Goal: Task Accomplishment & Management: Manage account settings

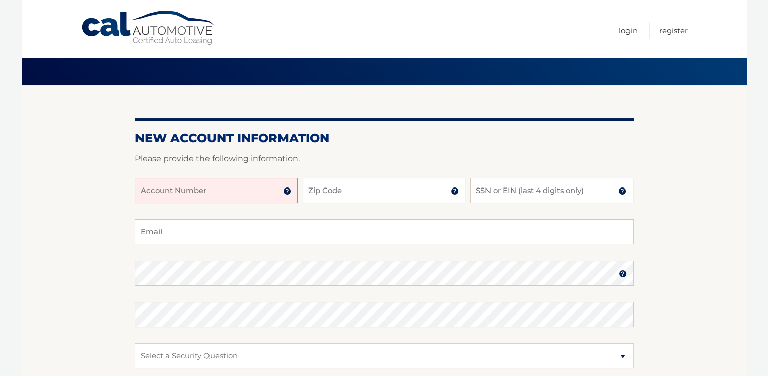
scroll to position [101, 0]
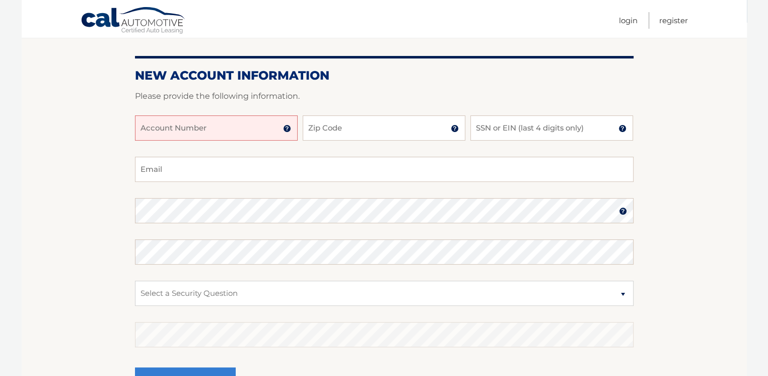
click at [203, 132] on input "Account Number" at bounding box center [216, 127] width 163 height 25
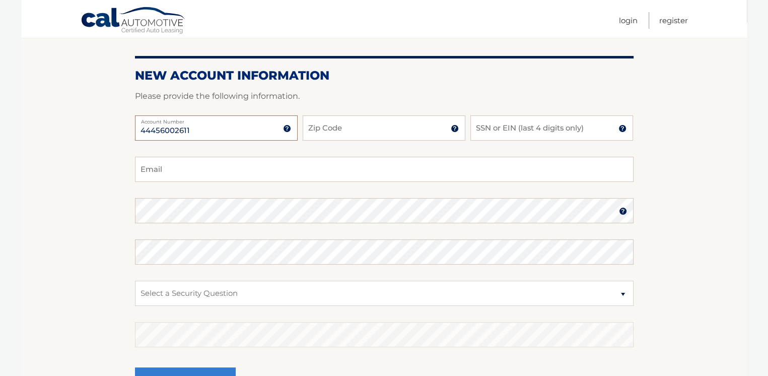
type input "44456002611"
click at [369, 127] on input "Zip Code" at bounding box center [384, 127] width 163 height 25
type input "11787"
type input "rlipari1@verizon.net"
click at [485, 125] on input "SSN or EIN (last 4 digits only)" at bounding box center [551, 127] width 163 height 25
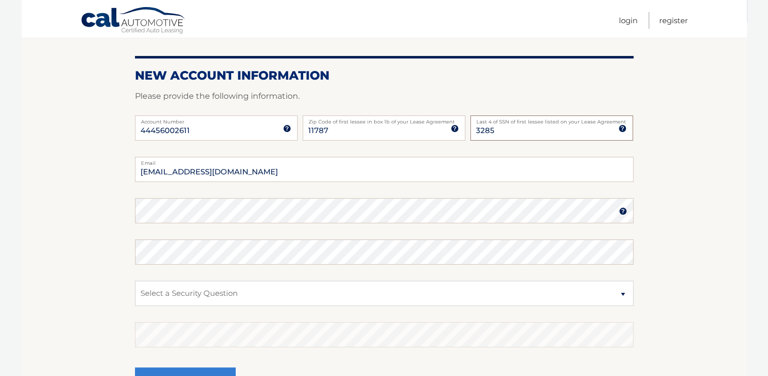
type input "3285"
click at [628, 296] on select "Select a Security Question What was the name of your elementary school? What is…" at bounding box center [384, 292] width 498 height 25
select select "3"
click at [135, 280] on select "Select a Security Question What was the name of your elementary school? What is…" at bounding box center [384, 292] width 498 height 25
click at [161, 286] on select "Select a Security Question What was the name of your elementary school? What is…" at bounding box center [384, 292] width 498 height 25
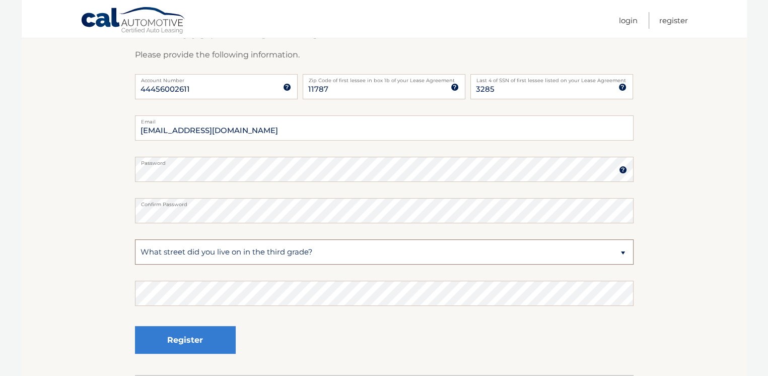
scroll to position [217, 0]
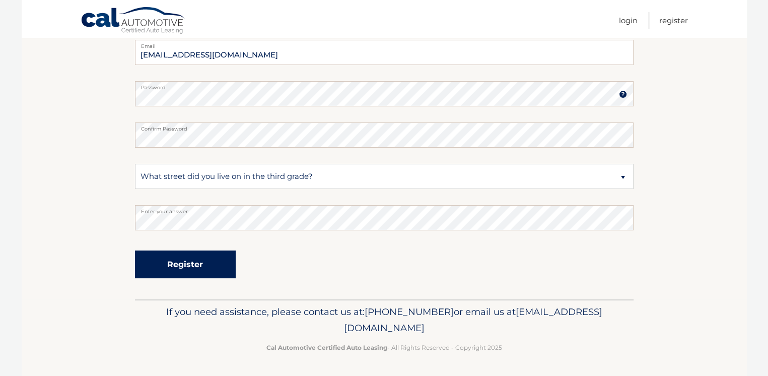
click at [163, 262] on button "Register" at bounding box center [185, 264] width 101 height 28
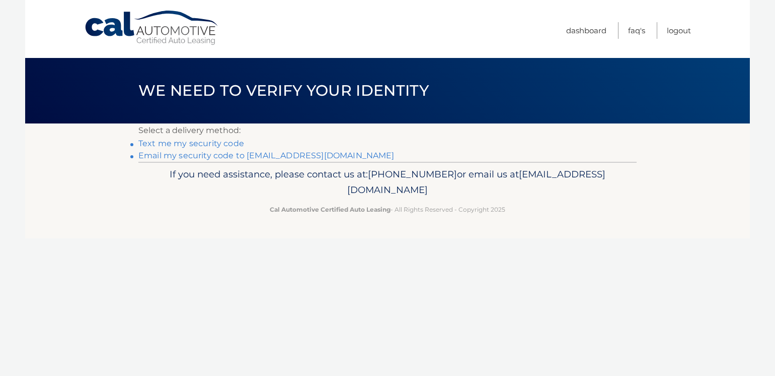
click at [193, 142] on link "Text me my security code" at bounding box center [191, 143] width 106 height 10
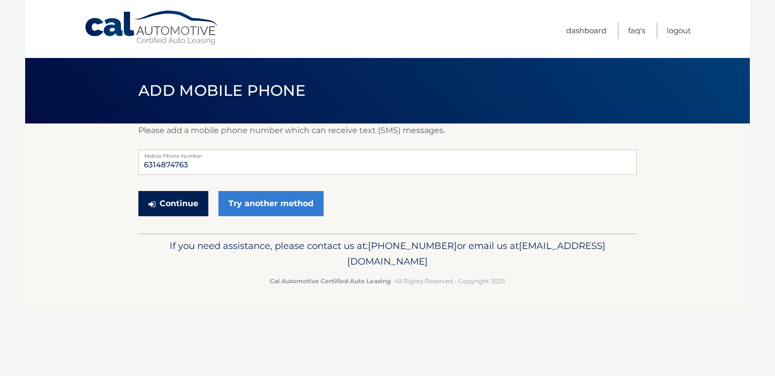
click at [186, 206] on button "Continue" at bounding box center [173, 203] width 70 height 25
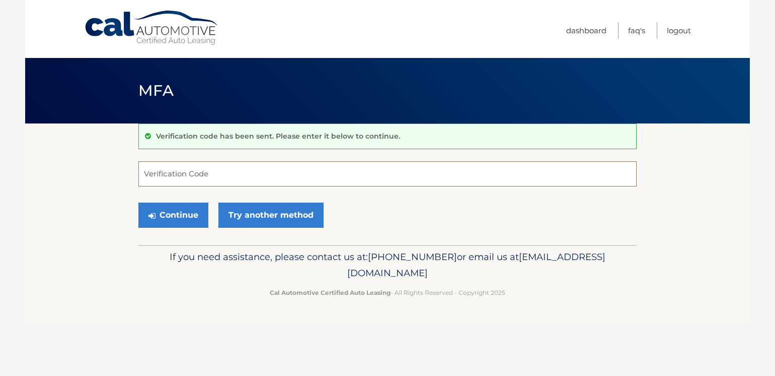
click at [164, 171] on input "Verification Code" at bounding box center [387, 173] width 498 height 25
type input "538886"
click at [180, 207] on button "Continue" at bounding box center [173, 214] width 70 height 25
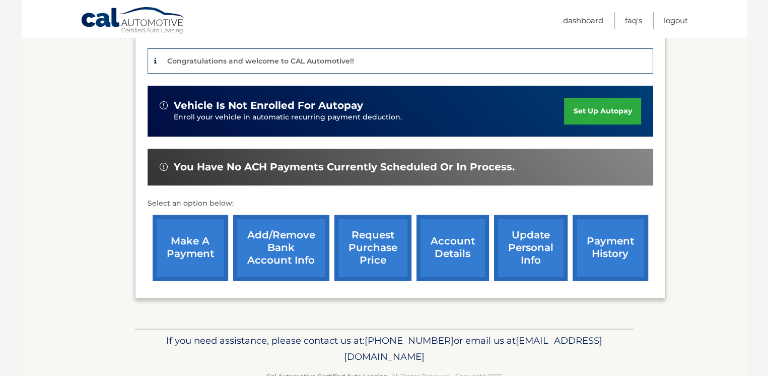
scroll to position [252, 0]
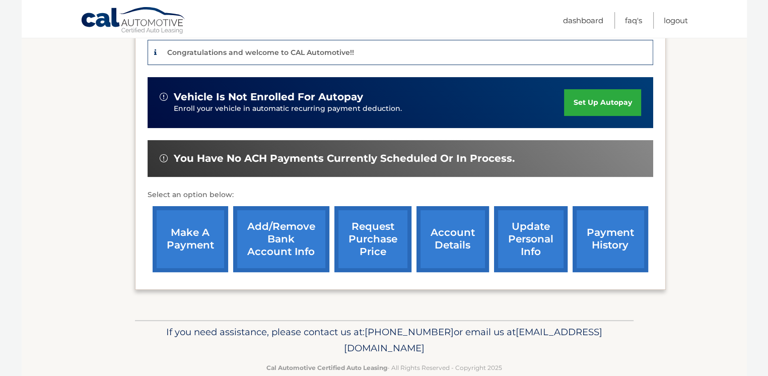
click at [588, 97] on link "set up autopay" at bounding box center [602, 102] width 77 height 27
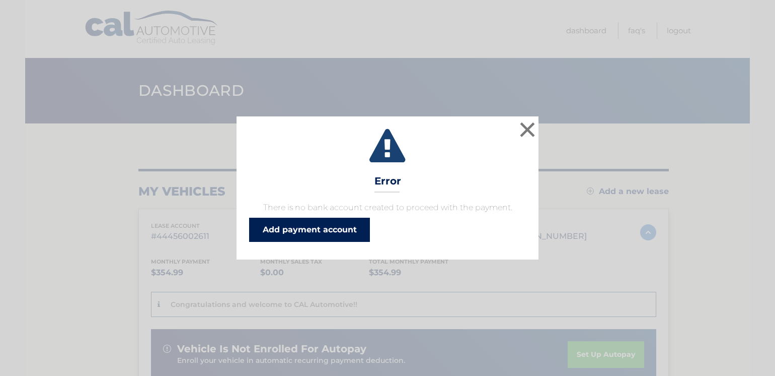
click at [304, 227] on link "Add payment account" at bounding box center [309, 229] width 121 height 24
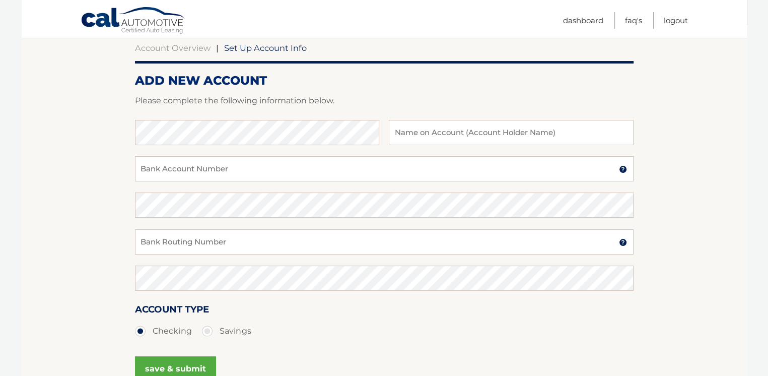
scroll to position [101, 0]
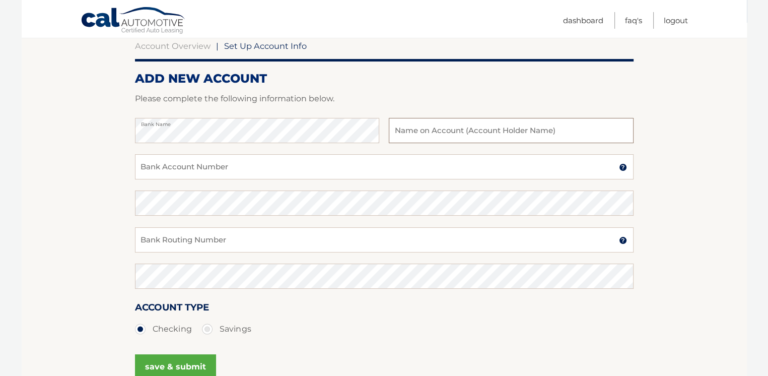
click at [411, 123] on input "text" at bounding box center [511, 130] width 244 height 25
type input "[PERSON_NAME]"
click at [164, 166] on input "Bank Account Number" at bounding box center [384, 166] width 498 height 25
type input "483080032848"
click at [169, 236] on input "Bank Routing Number" at bounding box center [384, 239] width 498 height 25
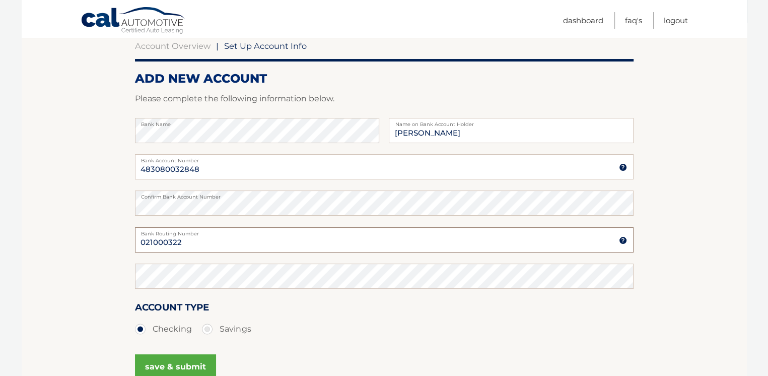
type input "021000322"
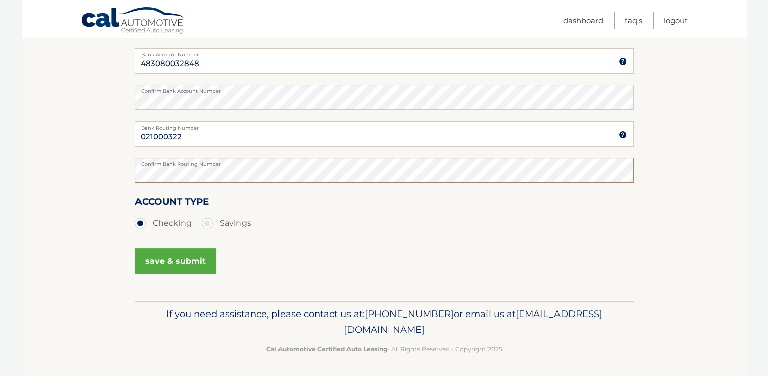
scroll to position [208, 0]
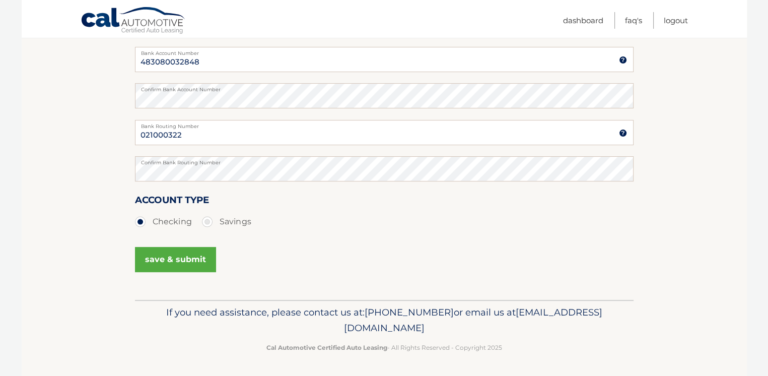
click at [187, 258] on button "save & submit" at bounding box center [175, 259] width 81 height 25
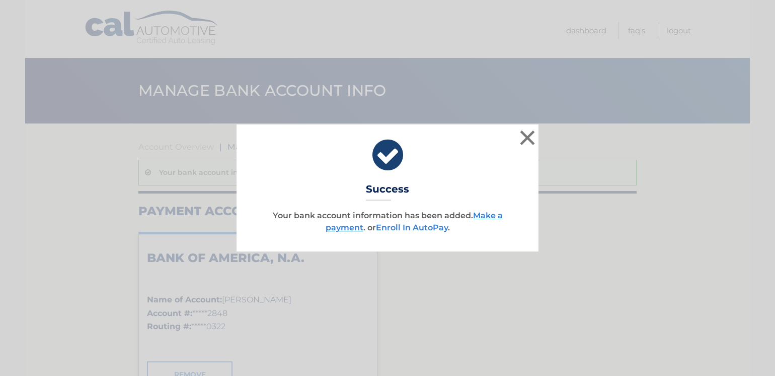
click at [394, 227] on link "Enroll In AutoPay" at bounding box center [412, 228] width 72 height 10
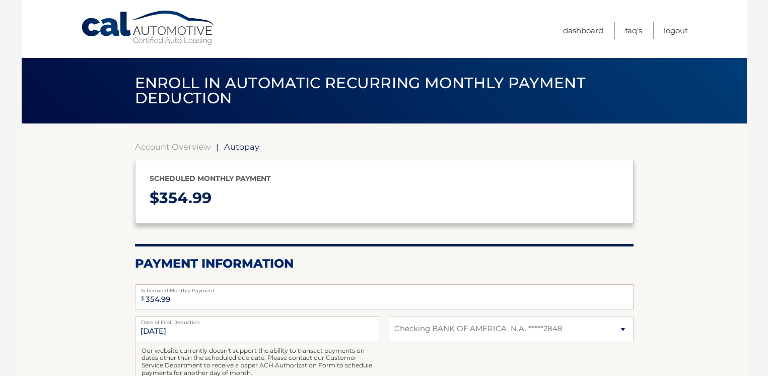
select select "YzI5ZDM0ZjYtODA0My00NjJiLWJhYjQtYWE3ODNmODQ4MGQ3"
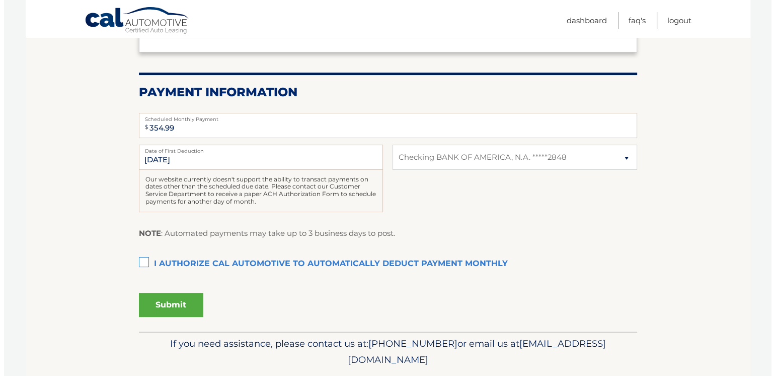
scroll to position [202, 0]
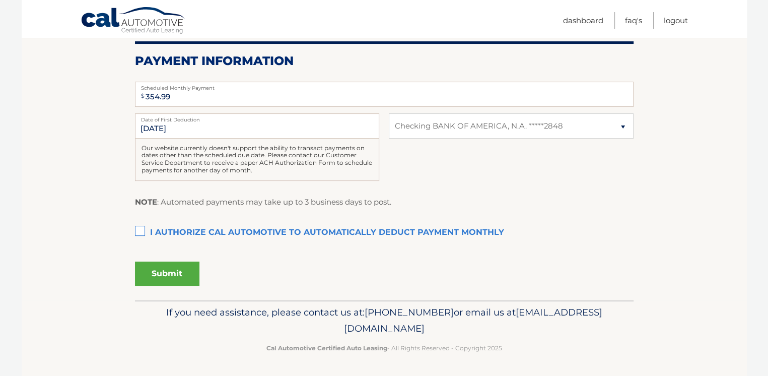
click at [143, 232] on label "I authorize cal automotive to automatically deduct payment monthly This checkbo…" at bounding box center [384, 233] width 498 height 20
click at [0, 0] on input "I authorize cal automotive to automatically deduct payment monthly This checkbo…" at bounding box center [0, 0] width 0 height 0
click at [162, 276] on button "Submit" at bounding box center [167, 273] width 64 height 24
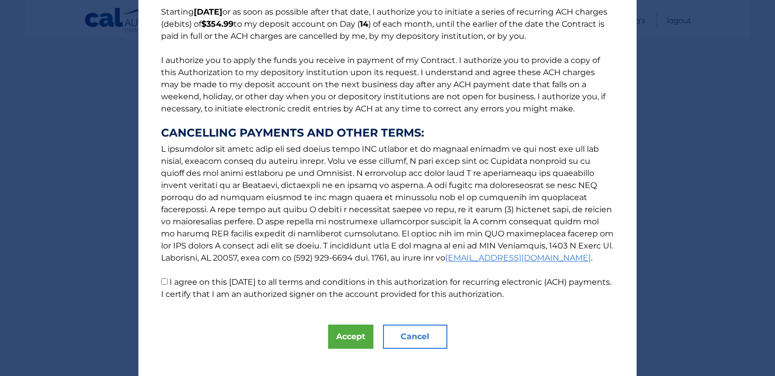
scroll to position [100, 0]
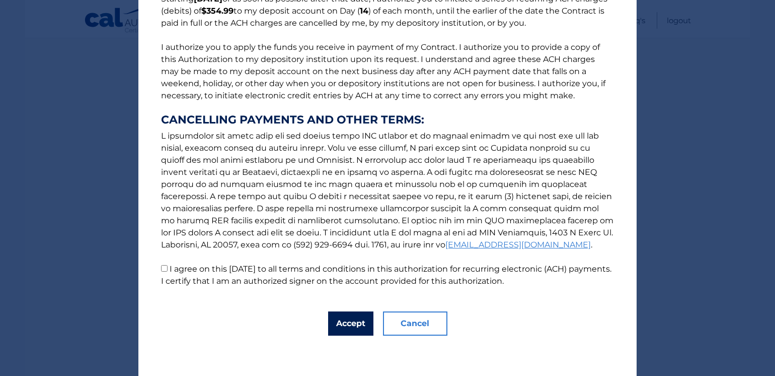
click at [331, 317] on button "Accept" at bounding box center [350, 323] width 45 height 24
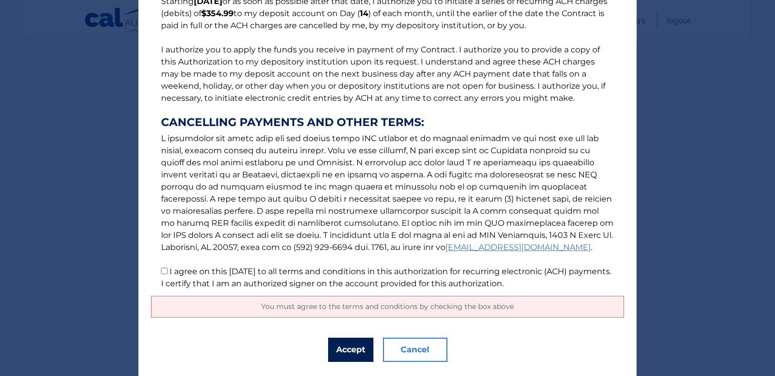
scroll to position [123, 0]
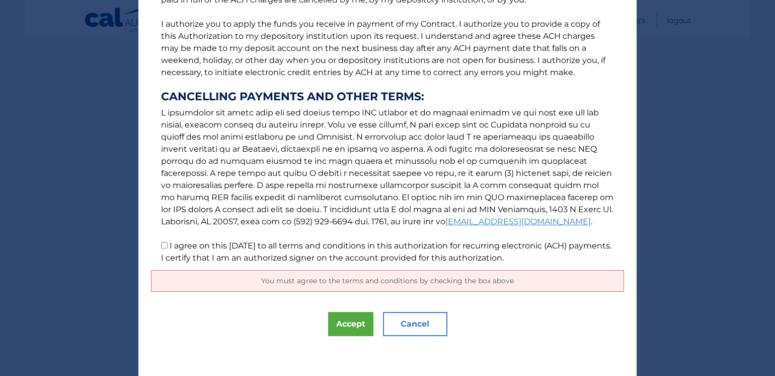
click at [163, 246] on input "I agree on this 09/10/2025 to all terms and conditions in this authorization fo…" at bounding box center [164, 245] width 7 height 7
checkbox input "true"
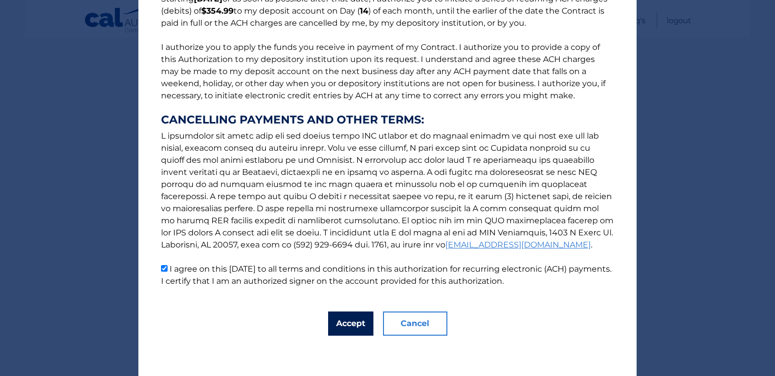
click at [346, 321] on button "Accept" at bounding box center [350, 323] width 45 height 24
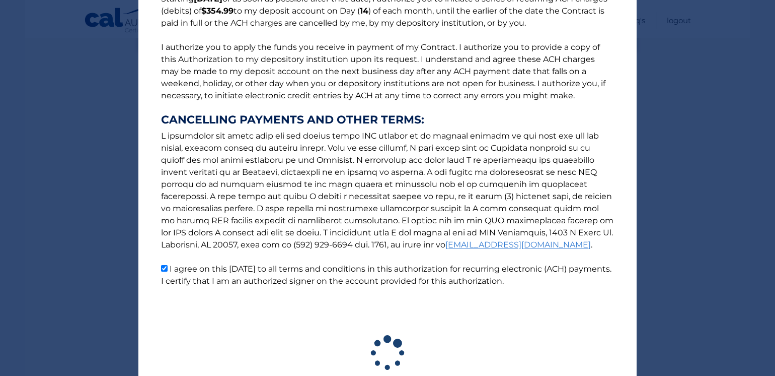
scroll to position [174, 0]
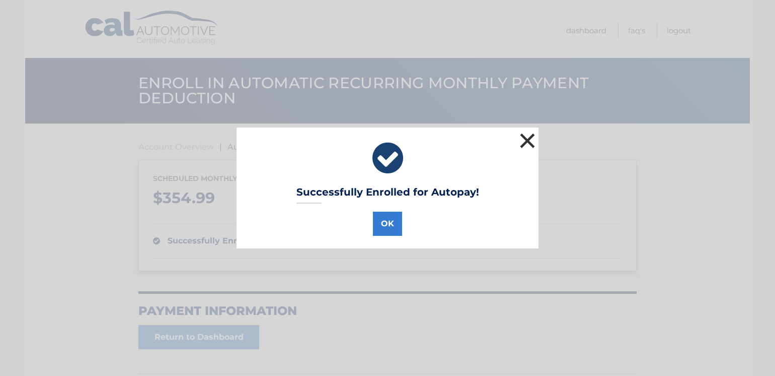
click at [527, 139] on button "×" at bounding box center [528, 140] width 20 height 20
